Goal: Information Seeking & Learning: Learn about a topic

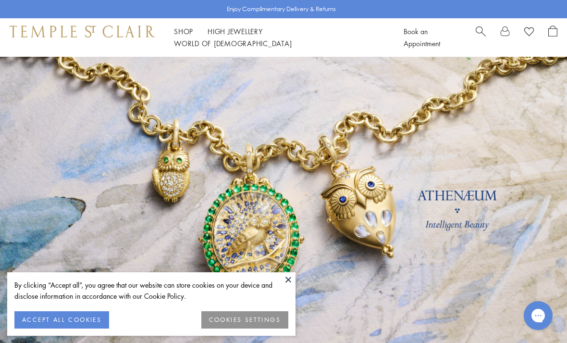
click at [293, 279] on button at bounding box center [288, 279] width 14 height 14
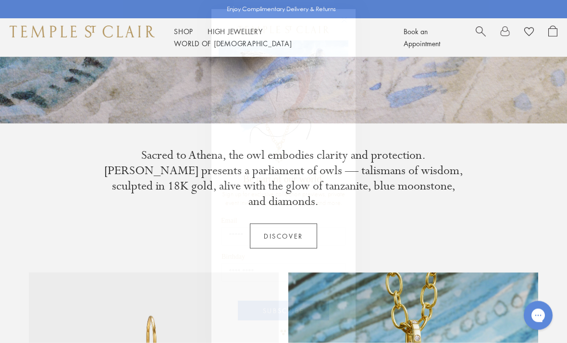
click at [339, 25] on circle "Close dialog" at bounding box center [345, 21] width 12 height 12
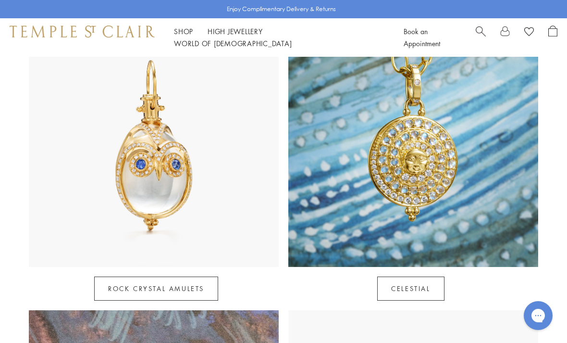
scroll to position [492, 0]
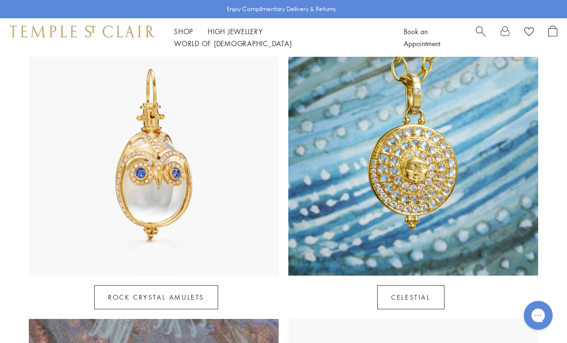
click at [444, 285] on link "Celestial" at bounding box center [410, 297] width 67 height 24
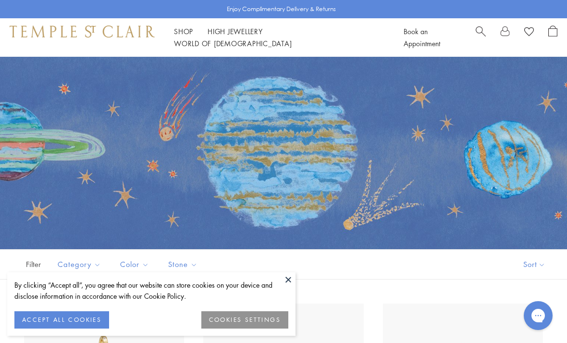
click at [293, 284] on button at bounding box center [288, 279] width 14 height 14
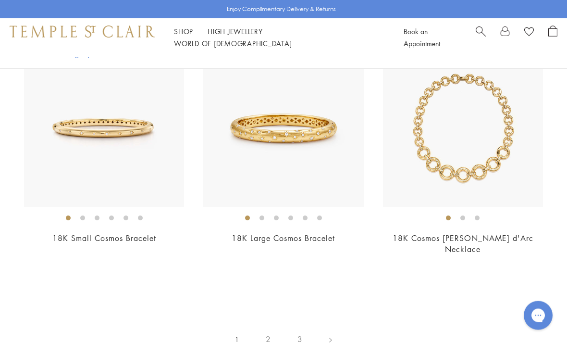
scroll to position [4109, 0]
click at [272, 326] on link "2" at bounding box center [268, 339] width 32 height 26
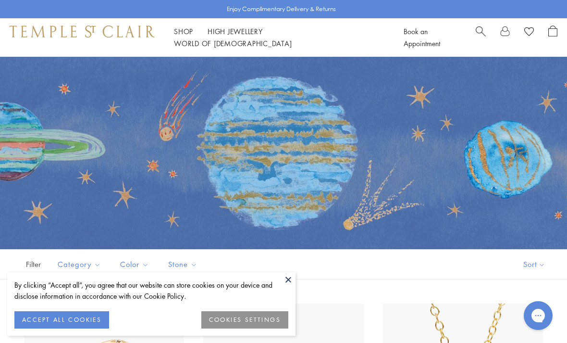
click at [287, 279] on button at bounding box center [288, 279] width 14 height 14
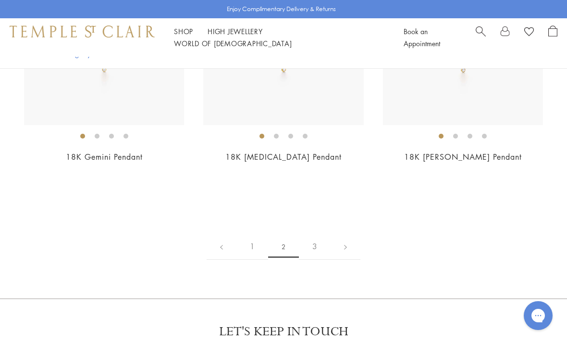
scroll to position [4179, 0]
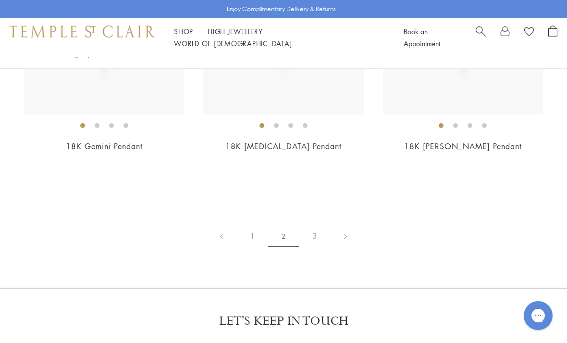
click at [317, 235] on link "3" at bounding box center [315, 235] width 32 height 26
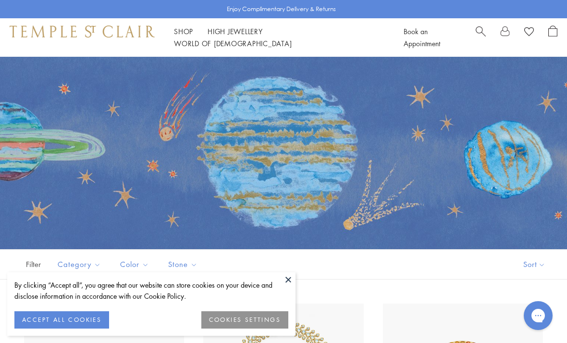
click at [295, 274] on button at bounding box center [288, 279] width 14 height 14
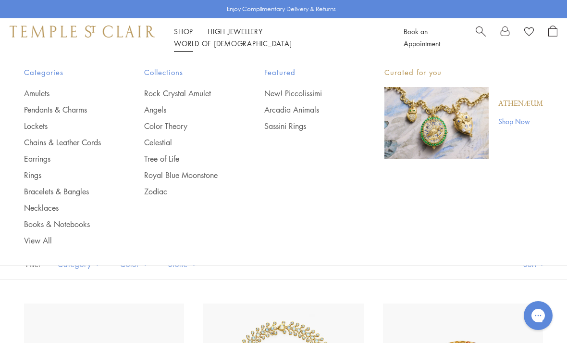
click at [64, 108] on link "Pendants & Charms" at bounding box center [65, 109] width 82 height 11
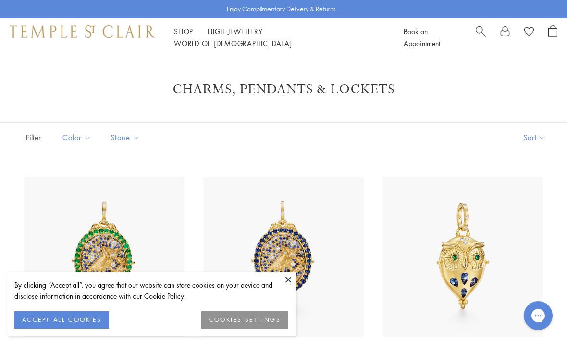
click at [283, 281] on button at bounding box center [288, 279] width 14 height 14
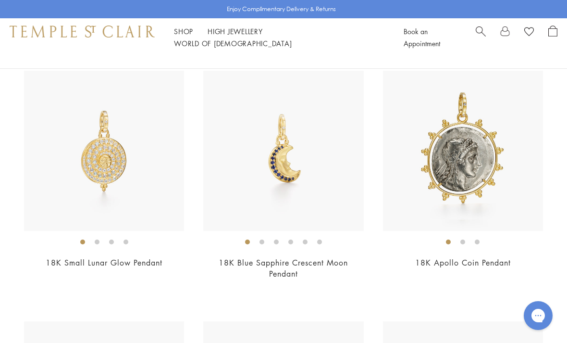
scroll to position [821, 0]
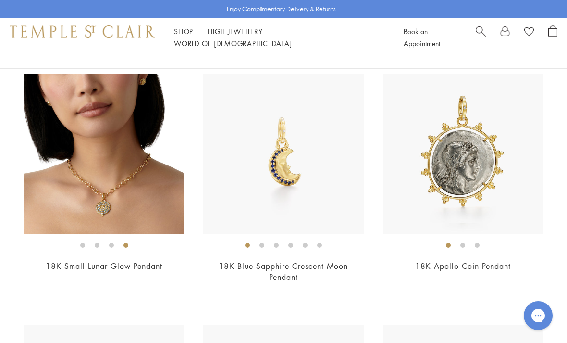
click at [75, 185] on img at bounding box center [104, 154] width 160 height 160
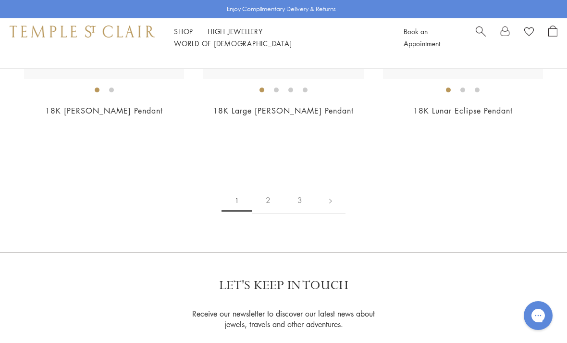
scroll to position [5333, 0]
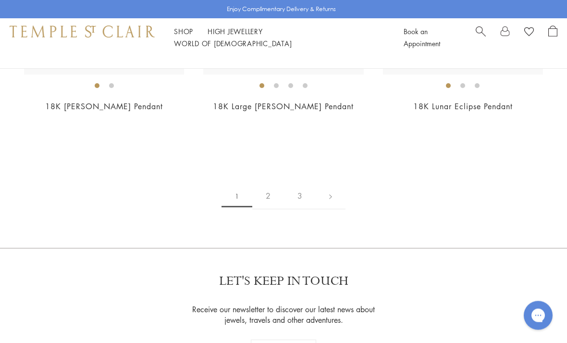
click at [266, 185] on link "2" at bounding box center [268, 196] width 32 height 26
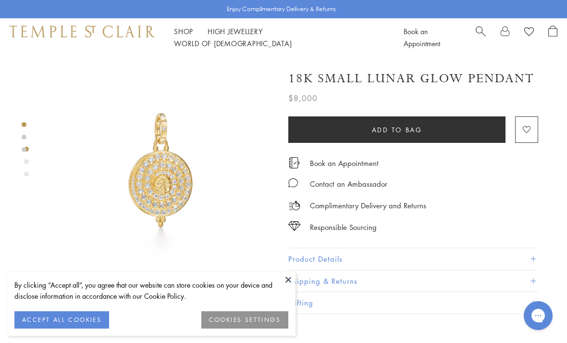
click at [283, 282] on button at bounding box center [288, 279] width 14 height 14
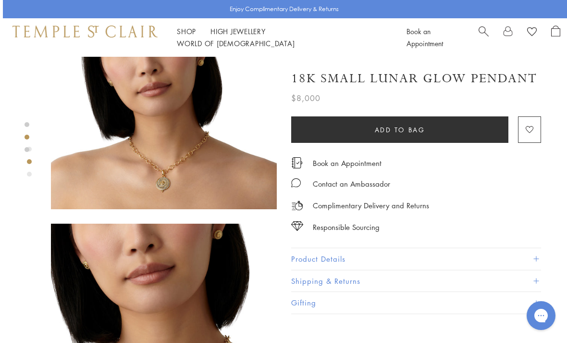
scroll to position [284, 0]
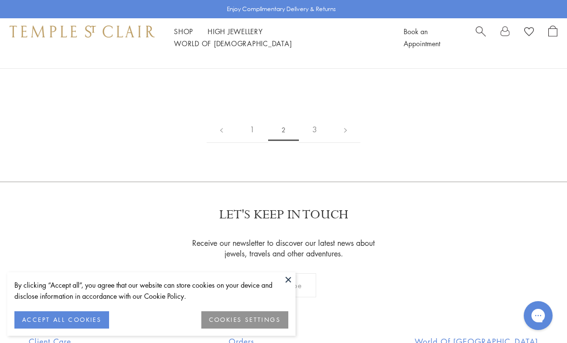
scroll to position [4636, 0]
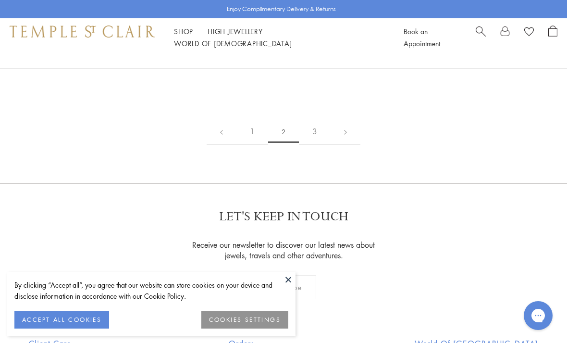
click at [316, 145] on link "3" at bounding box center [315, 131] width 32 height 26
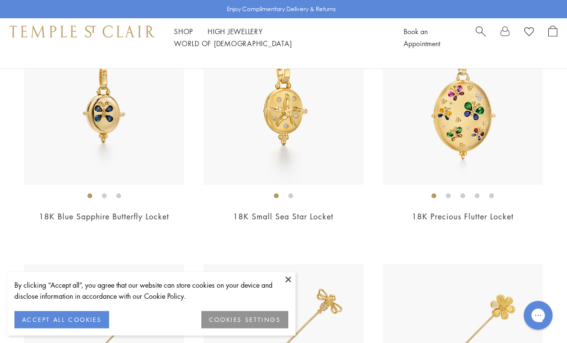
scroll to position [381, 0]
